Goal: Submit feedback/report problem: Submit feedback/report problem

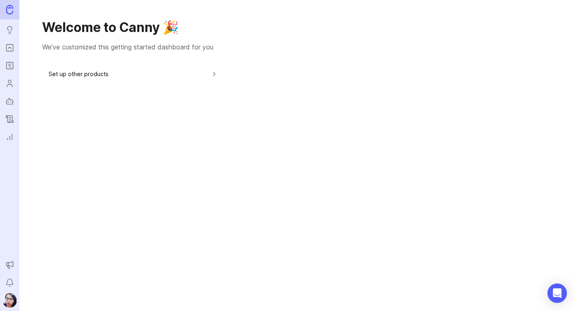
click at [10, 83] on circle "Users" at bounding box center [9, 81] width 3 height 3
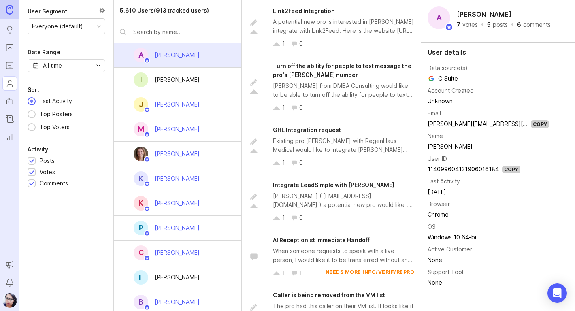
click at [13, 9] on img at bounding box center [9, 9] width 7 height 9
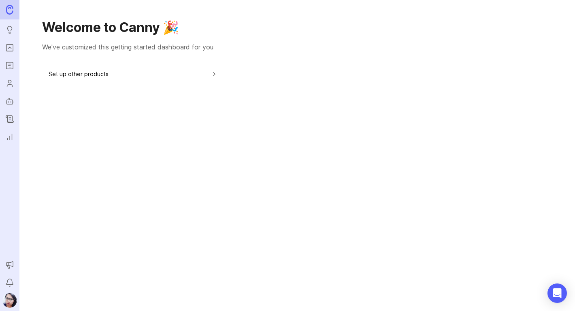
click at [89, 76] on button "Set up other products" at bounding box center [133, 74] width 169 height 18
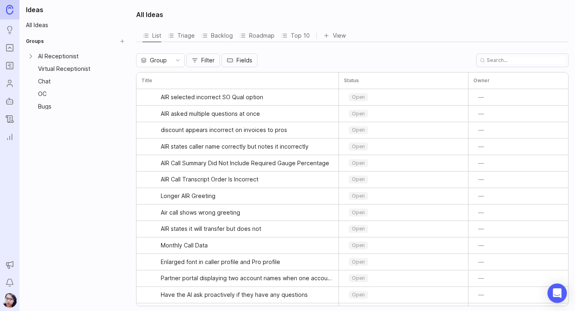
click at [61, 71] on div "Virtual Receptionist" at bounding box center [77, 69] width 78 height 6
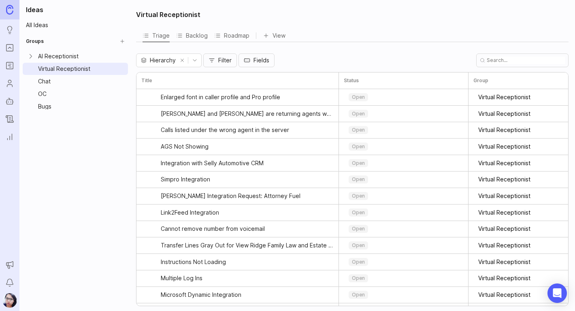
click at [63, 53] on div "AI Receptionist" at bounding box center [77, 56] width 78 height 6
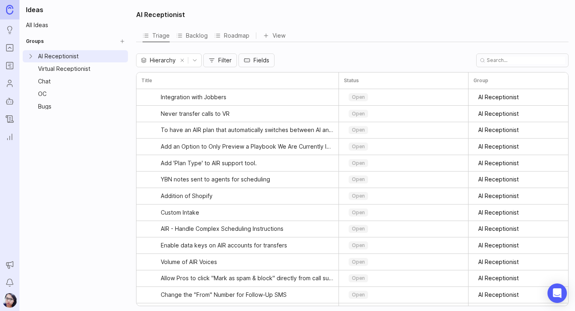
click at [11, 46] on icon "Portal" at bounding box center [9, 48] width 9 height 10
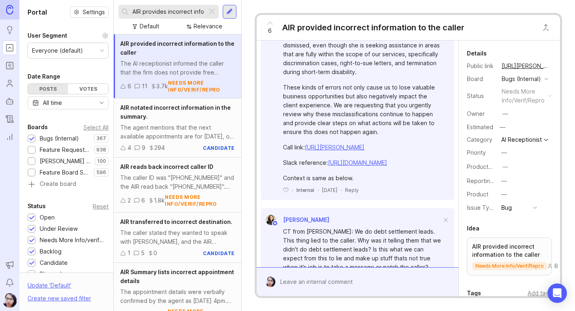
scroll to position [2146, 0]
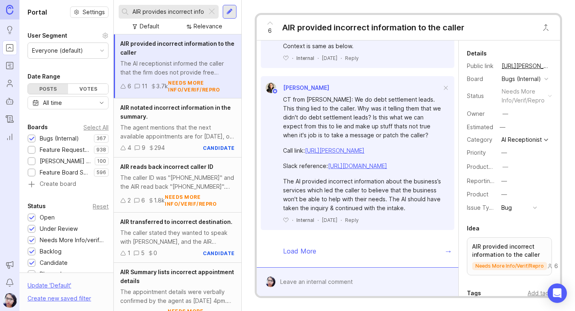
click at [165, 15] on input "AIR provides incorrect information" at bounding box center [167, 11] width 71 height 9
drag, startPoint x: 143, startPoint y: 13, endPoint x: 300, endPoint y: 22, distance: 157.0
click at [300, 21] on div "Portal Settings User Segment Everyone (default) Date Range Posts Votes All time…" at bounding box center [297, 155] width 556 height 311
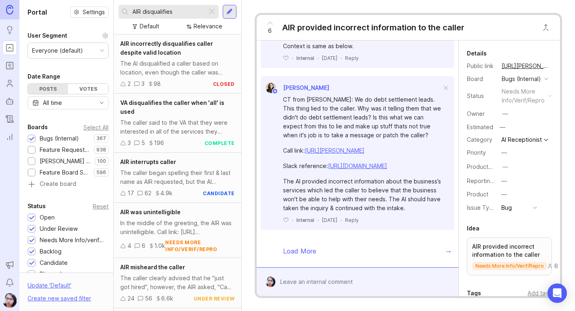
click at [160, 49] on div "AIR incorrectly disqualifies caller despite valid location" at bounding box center [177, 48] width 115 height 18
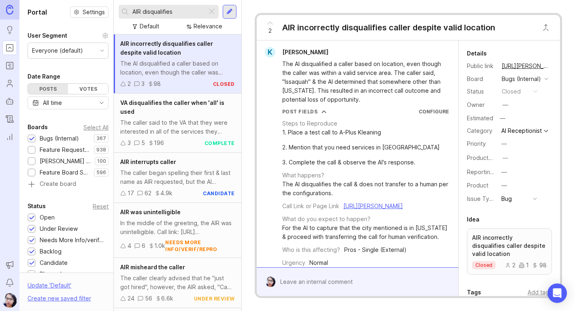
drag, startPoint x: 174, startPoint y: 12, endPoint x: 143, endPoint y: 15, distance: 31.4
click at [143, 15] on input "AIR disqualifies" at bounding box center [167, 11] width 71 height 9
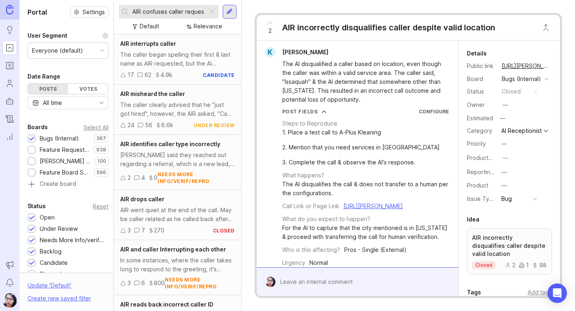
scroll to position [0, 2]
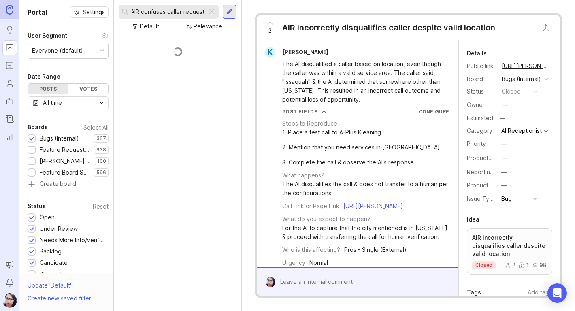
type input "AIR confuses caller request"
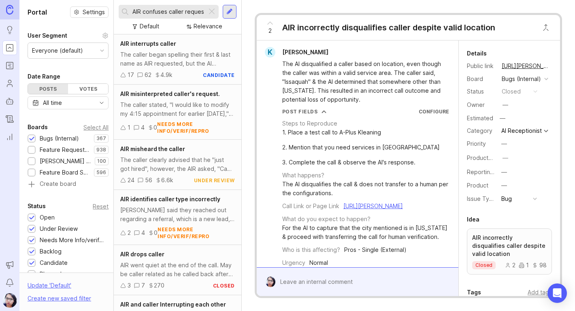
click at [182, 99] on div "AIR misinterpreted caller's request. The caller stated, "I would like to modify…" at bounding box center [178, 112] width 128 height 55
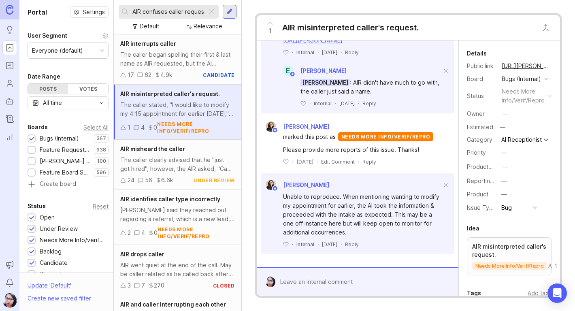
scroll to position [449, 0]
click at [327, 278] on div at bounding box center [363, 281] width 176 height 15
click at [258, 226] on div "P [PERSON_NAME] When the AIR asked how it could assist, the caller stated "[PER…" at bounding box center [358, 120] width 202 height 294
click at [299, 288] on div at bounding box center [363, 281] width 176 height 15
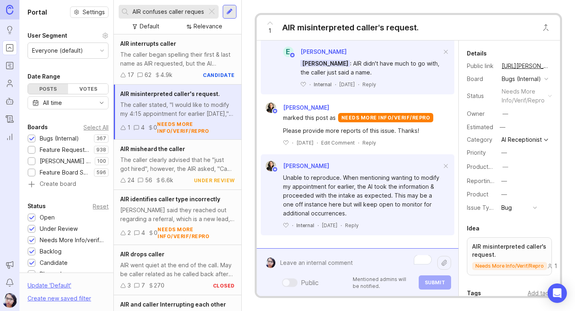
paste textarea "The caller asked for an appointment, and the AIR was following PNC instructions…"
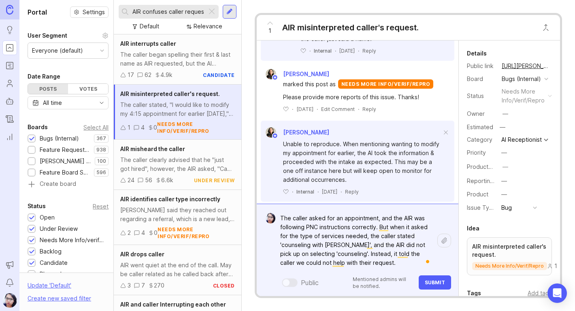
click at [403, 263] on textarea "The caller asked for an appointment, and the AIR was following PNC instructions…" at bounding box center [356, 241] width 162 height 60
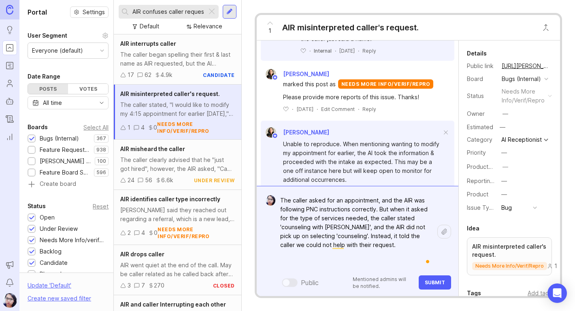
type textarea "The caller asked for an appointment, and the AIR was following PNC instructions…"
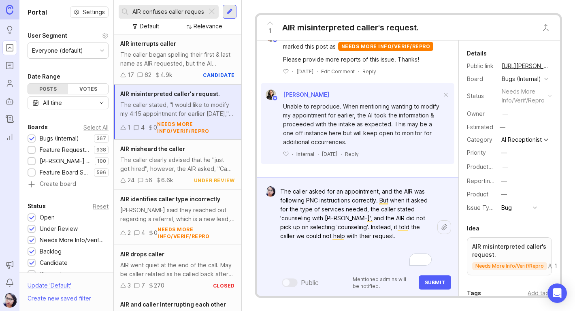
scroll to position [539, 0]
drag, startPoint x: 400, startPoint y: 236, endPoint x: 273, endPoint y: 183, distance: 137.6
click at [273, 183] on form "The caller asked for an appointment, and the AIR was following PNC instructions…" at bounding box center [358, 236] width 202 height 119
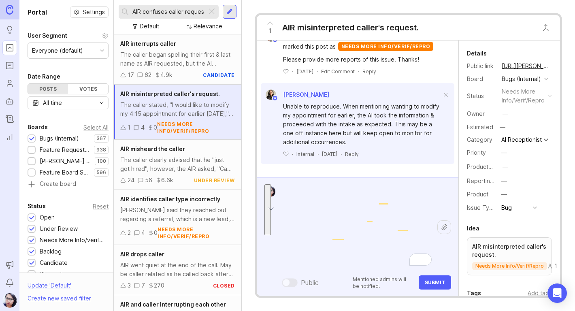
scroll to position [485, 0]
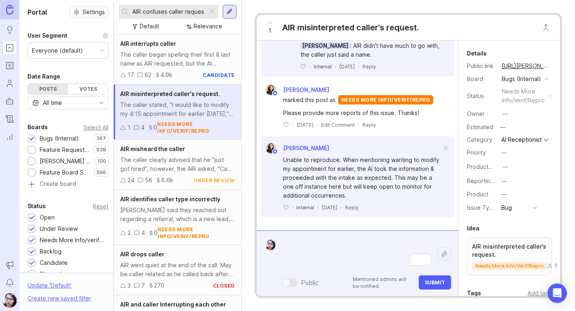
click at [173, 13] on input "AIR confuses caller request" at bounding box center [167, 11] width 71 height 9
click at [177, 11] on input "AIR confuses caller request" at bounding box center [167, 11] width 71 height 9
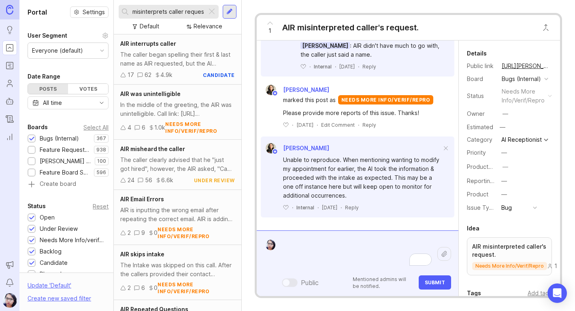
scroll to position [0, 12]
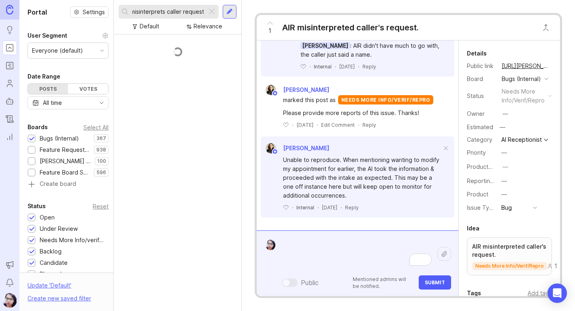
type input "AIR misinterprets caller request"
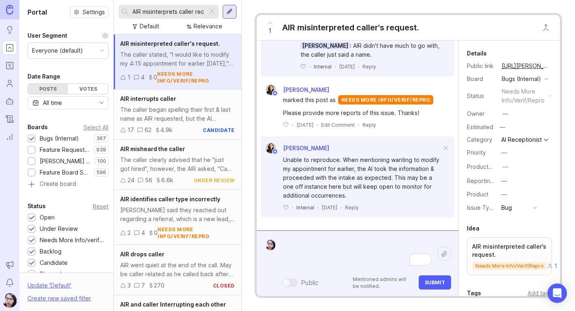
drag, startPoint x: 204, startPoint y: 13, endPoint x: 147, endPoint y: 12, distance: 57.5
click at [147, 12] on div "AIR misinterprets caller request" at bounding box center [163, 12] width 88 height 14
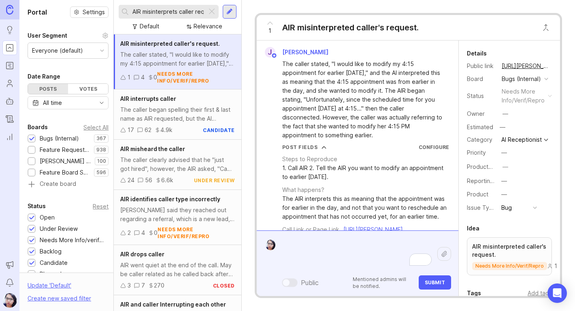
click at [214, 12] on div at bounding box center [212, 11] width 10 height 11
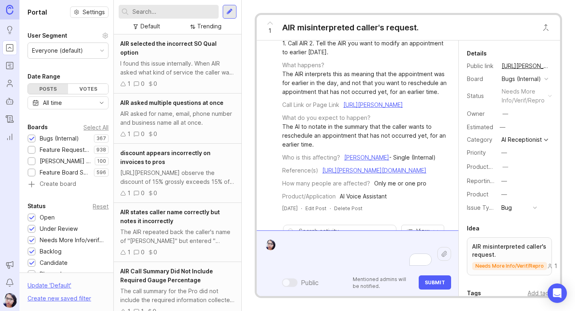
scroll to position [162, 0]
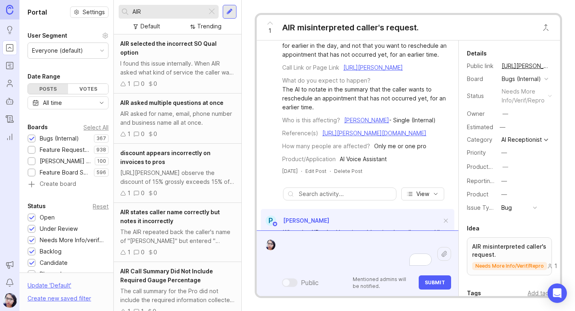
scroll to position [249, 0]
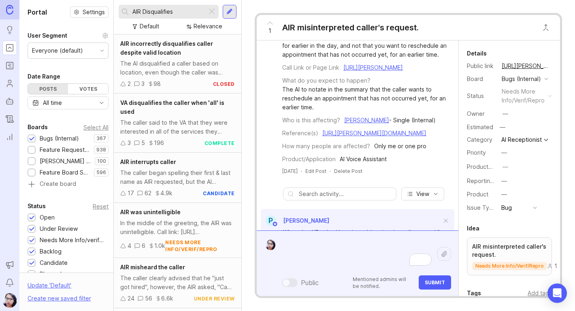
click at [165, 55] on span "AIR incorrectly disqualifies caller despite valid location" at bounding box center [166, 48] width 93 height 16
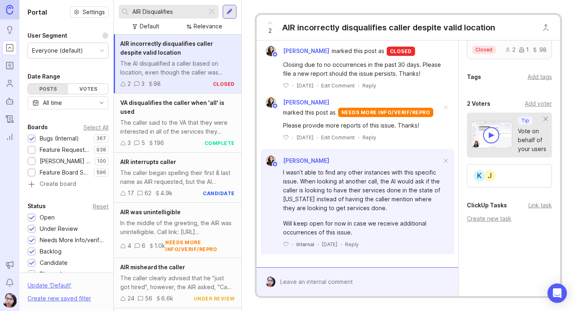
scroll to position [228, 0]
click at [495, 219] on div "Create new task" at bounding box center [509, 218] width 85 height 9
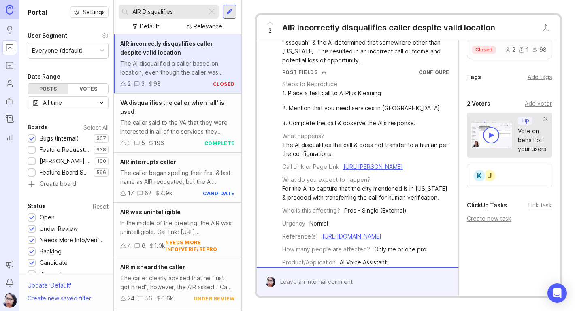
scroll to position [0, 0]
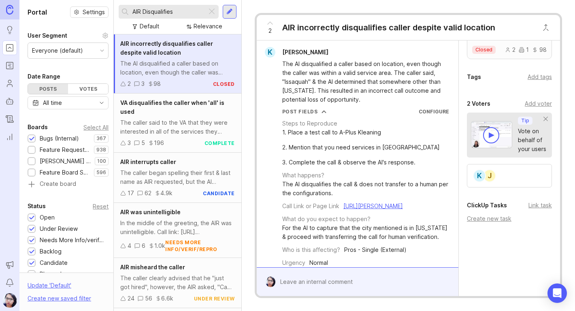
click at [182, 13] on input "AIR Disqualifies" at bounding box center [167, 11] width 71 height 9
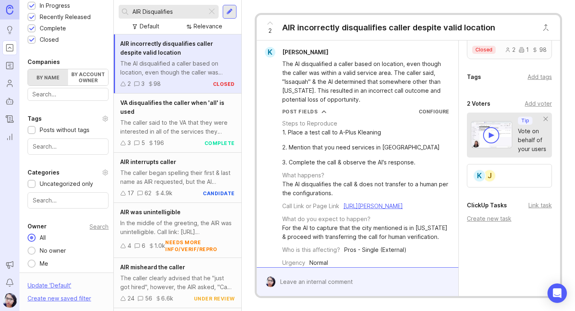
drag, startPoint x: 178, startPoint y: 8, endPoint x: 145, endPoint y: 8, distance: 33.6
click at [145, 8] on input "AIR Disqualifies" at bounding box center [167, 11] width 71 height 9
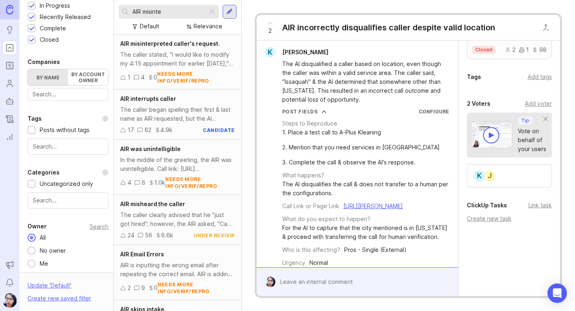
drag, startPoint x: 162, startPoint y: 10, endPoint x: 143, endPoint y: 11, distance: 19.0
click at [143, 11] on input "AIR misinte" at bounding box center [167, 11] width 71 height 9
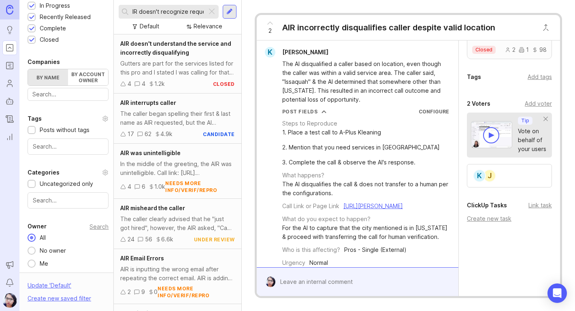
scroll to position [0, 9]
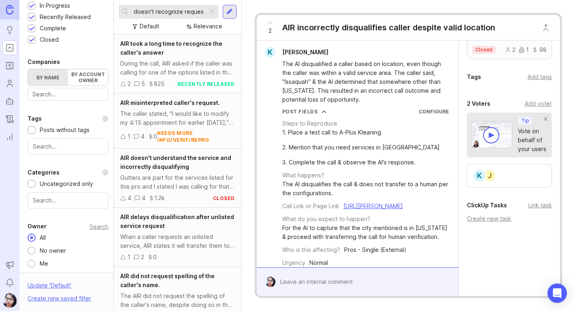
type input "AIR doesn't recognize request"
click at [177, 164] on span "AIR doesn't understand the service and incorrectly disqualifying" at bounding box center [175, 162] width 111 height 16
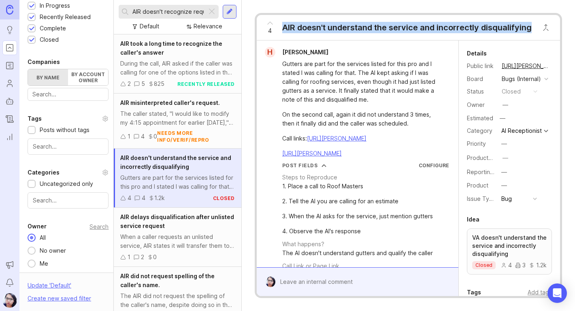
drag, startPoint x: 283, startPoint y: 26, endPoint x: 534, endPoint y: 29, distance: 250.7
click at [534, 29] on div "4 AIR doesn't understand the service and incorrectly disqualifying" at bounding box center [396, 27] width 279 height 25
copy div "AIR doesn't understand the service and incorrectly disqualifying"
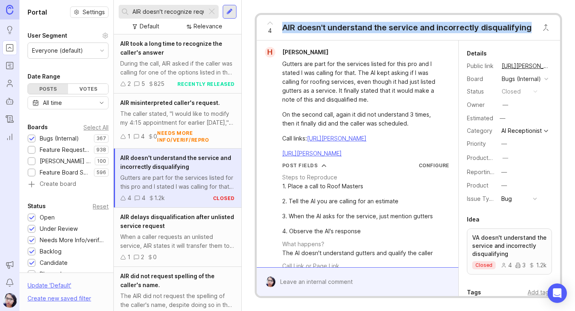
click at [516, 83] on div "Bugs (Internal)" at bounding box center [521, 79] width 39 height 9
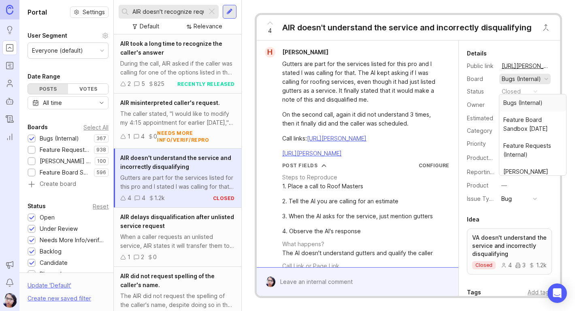
click at [419, 291] on form at bounding box center [358, 281] width 202 height 29
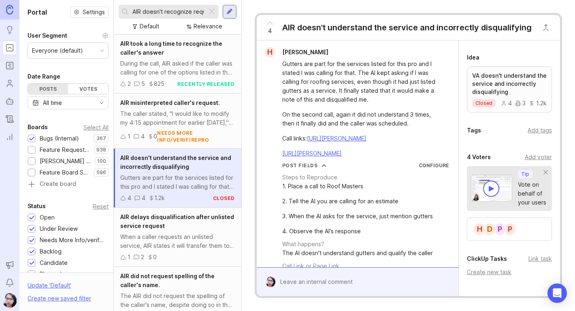
scroll to position [228, 0]
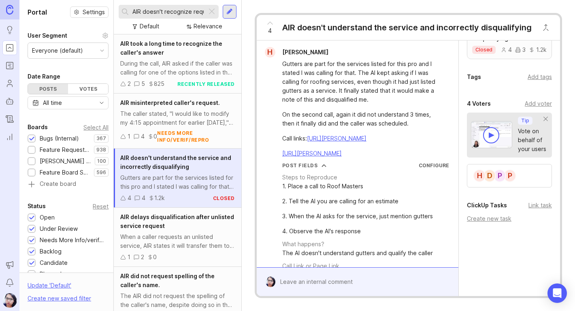
click at [488, 205] on div "ClickUp Tasks" at bounding box center [487, 205] width 40 height 10
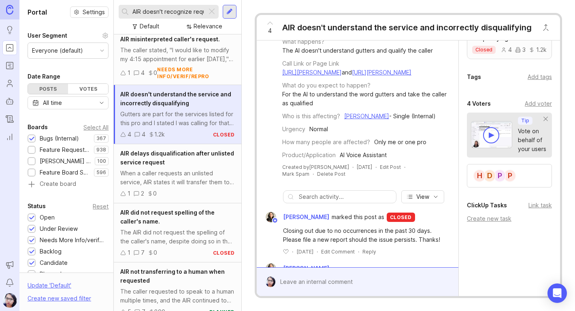
scroll to position [0, 0]
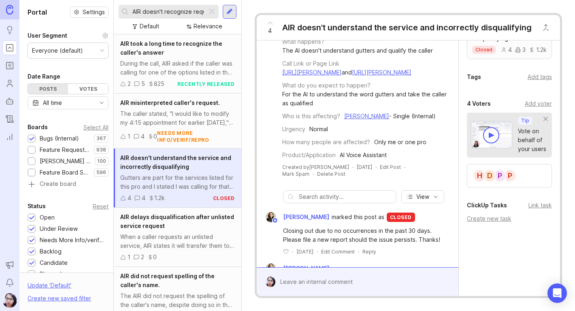
click at [212, 11] on div at bounding box center [212, 11] width 10 height 11
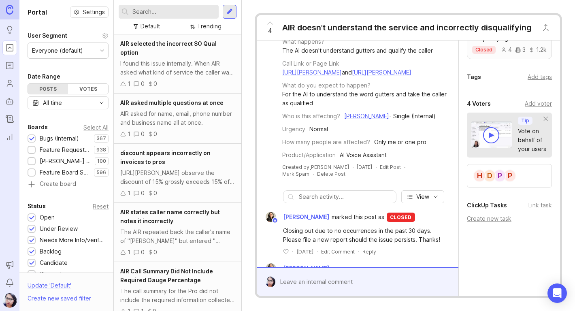
click at [179, 14] on input "text" at bounding box center [173, 11] width 83 height 9
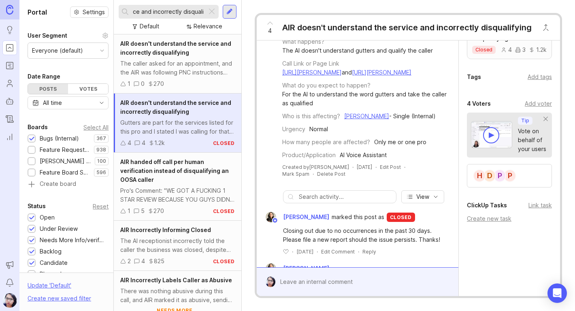
click at [163, 14] on input "AIR doesn't understand the service and incorrectly disqualifying" at bounding box center [167, 11] width 71 height 9
drag, startPoint x: 140, startPoint y: 13, endPoint x: 253, endPoint y: 13, distance: 112.6
click at [253, 13] on div "Portal Settings User Segment Everyone (default) Date Range Posts Votes All time…" at bounding box center [297, 155] width 556 height 311
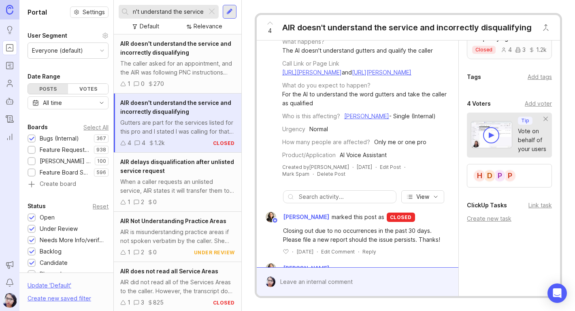
scroll to position [0, 23]
type input "AIR doesn't understand the service"
click at [147, 51] on span "AIR doesn't understand the service and incorrectly disqualifying" at bounding box center [175, 48] width 111 height 16
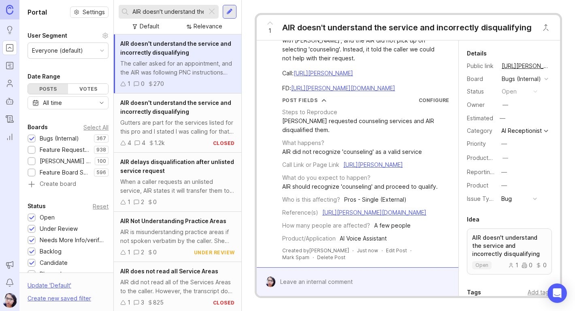
scroll to position [94, 0]
click at [161, 113] on span "AIR doesn't understand the service and incorrectly disqualifying" at bounding box center [175, 107] width 111 height 16
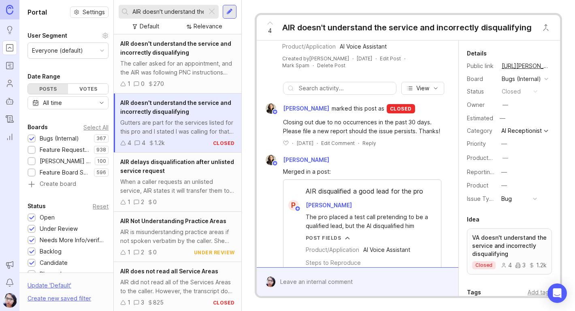
scroll to position [324, 0]
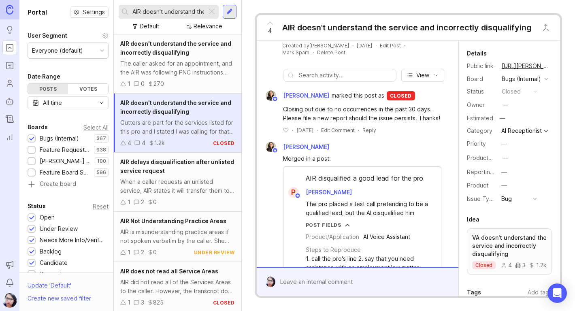
click at [152, 55] on span "AIR doesn't understand the service and incorrectly disqualifying" at bounding box center [175, 48] width 111 height 16
